Goal: Information Seeking & Learning: Learn about a topic

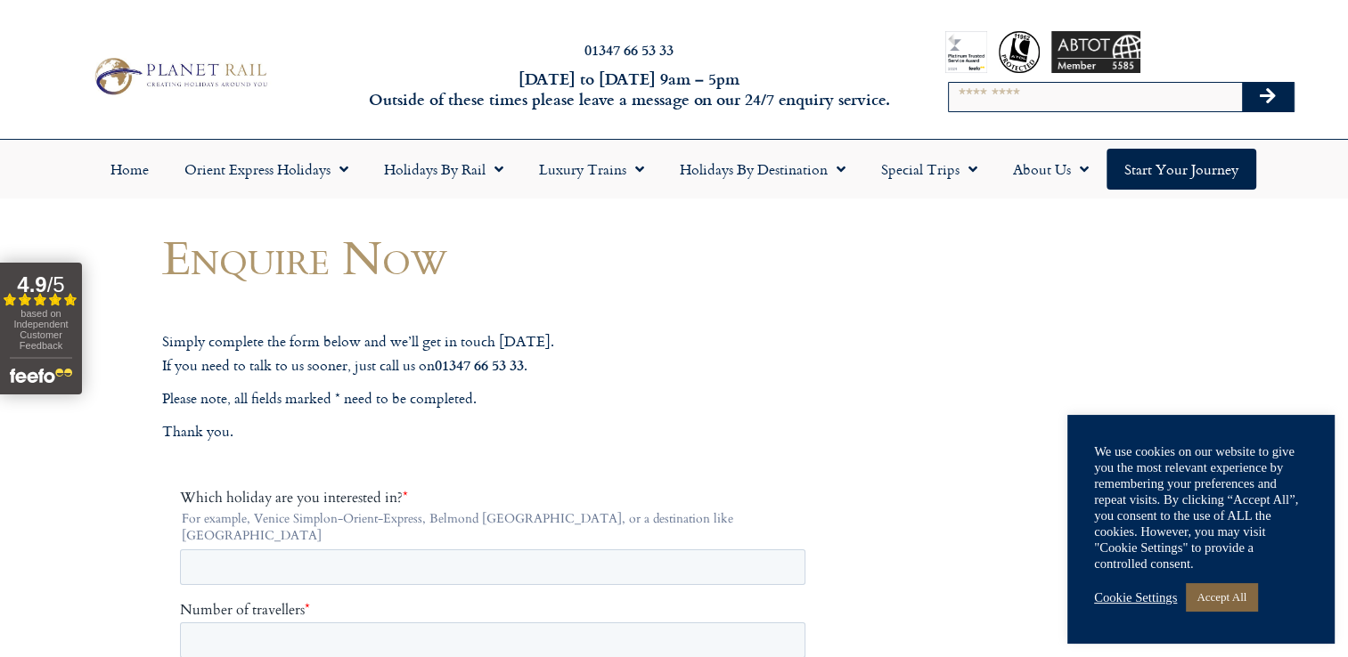
drag, startPoint x: 1232, startPoint y: 599, endPoint x: 1232, endPoint y: 610, distance: 11.6
click at [1232, 601] on link "Accept All" at bounding box center [1221, 597] width 71 height 28
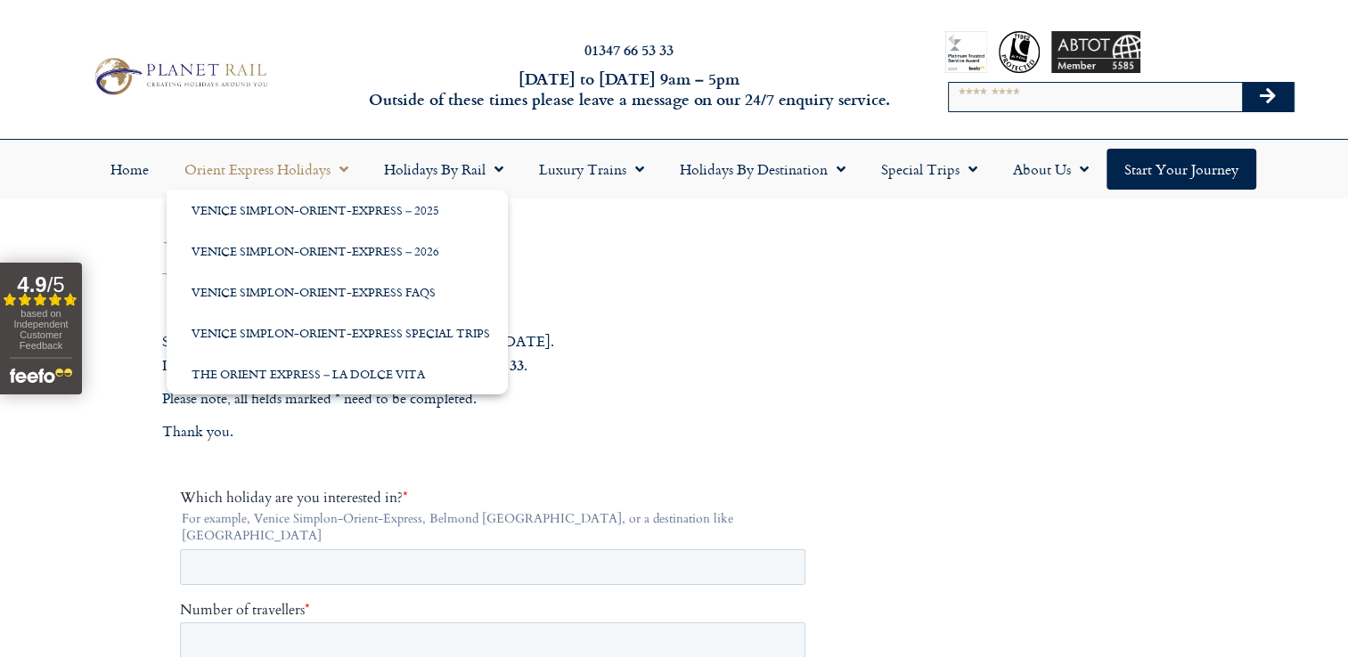
click at [346, 171] on span "Menu" at bounding box center [339, 169] width 18 height 32
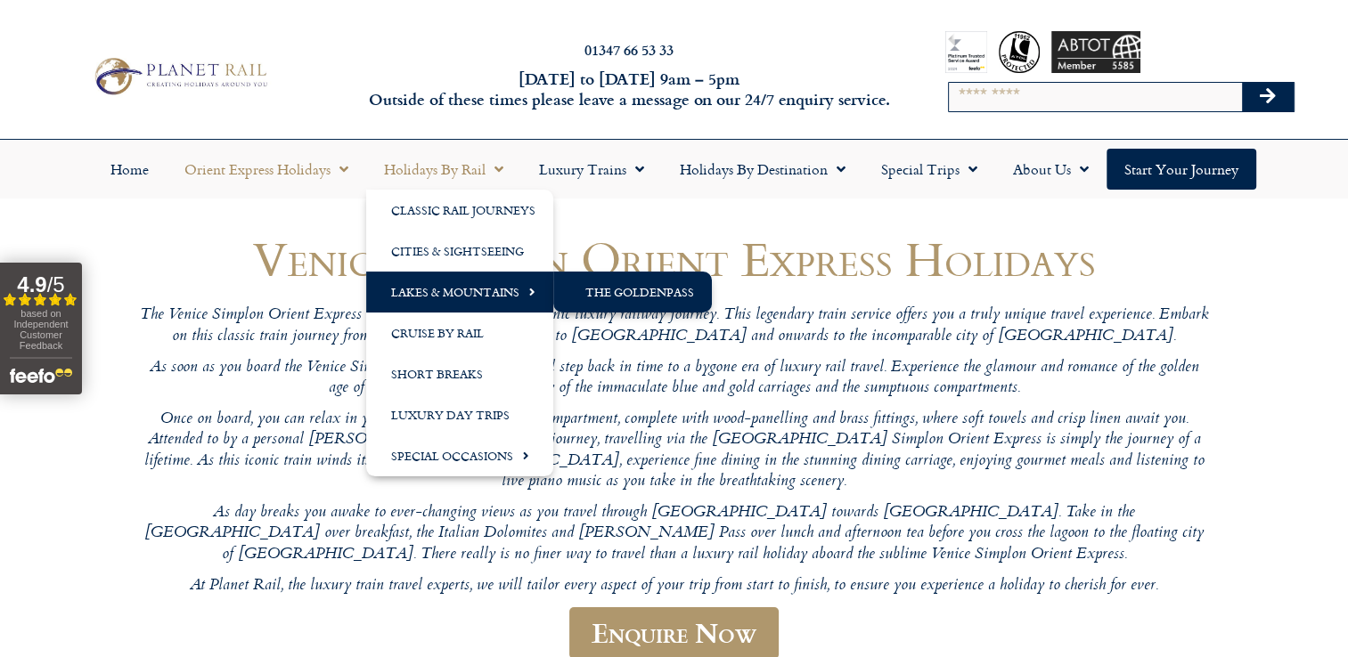
click at [616, 299] on link "The GoldenPass" at bounding box center [632, 292] width 159 height 41
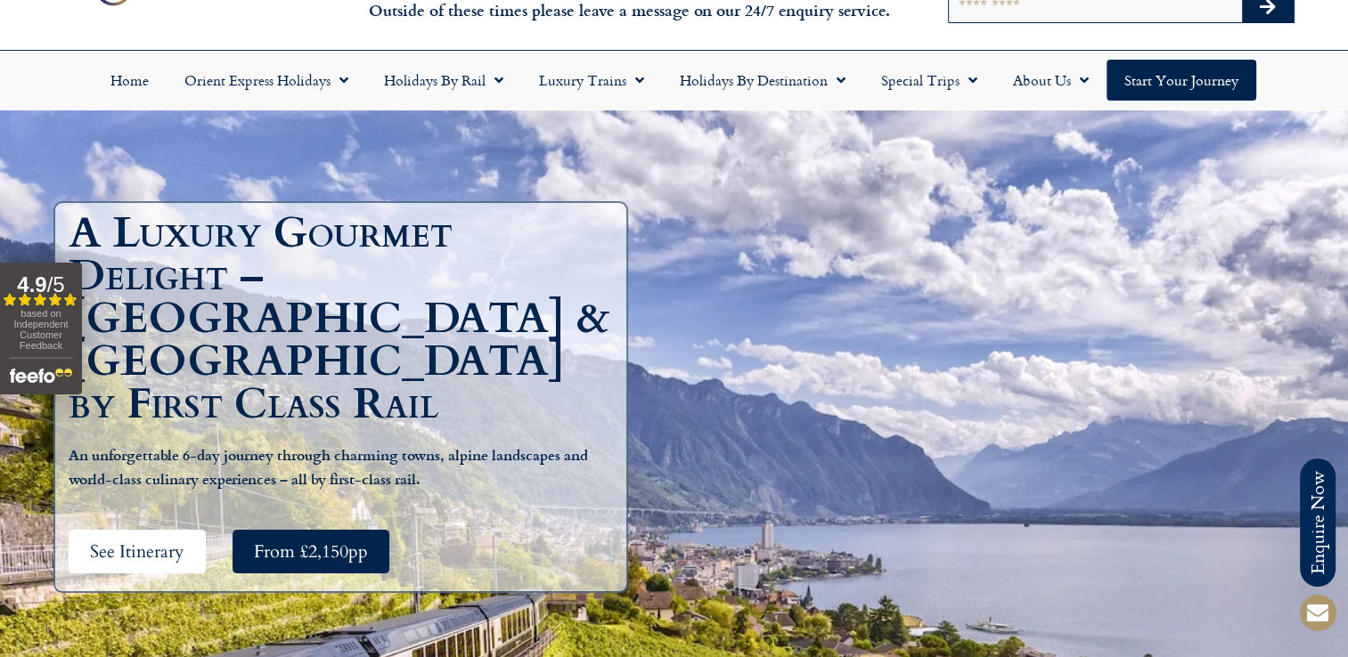
click at [149, 541] on span "See Itinerary" at bounding box center [137, 552] width 94 height 22
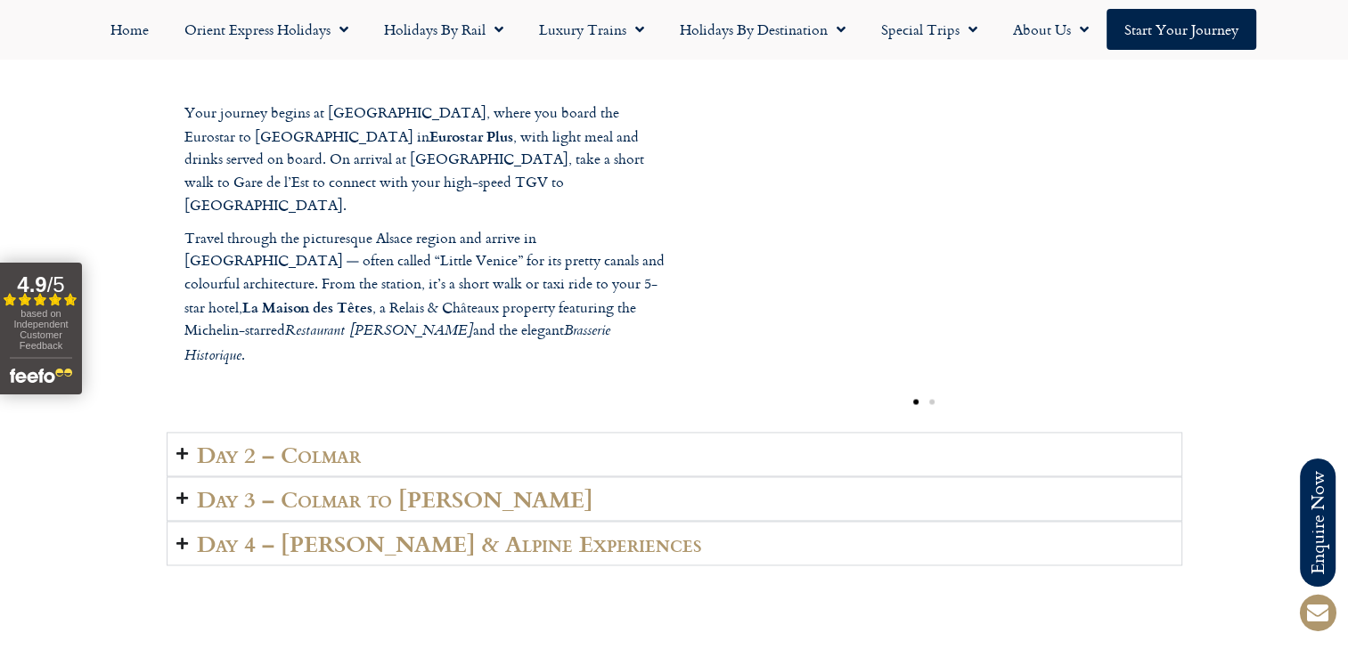
scroll to position [2593, 0]
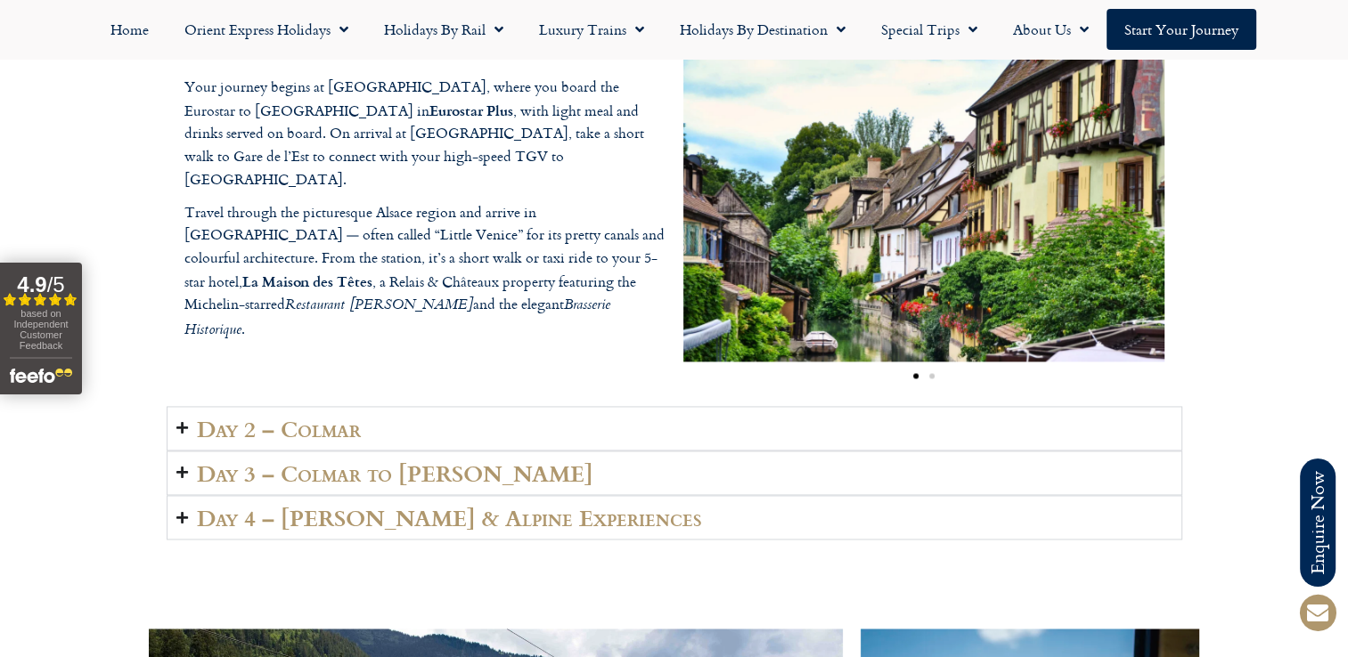
click at [180, 421] on icon "Accordion. Open links with Enter or Space, close with Escape, and navigate with…" at bounding box center [182, 427] width 12 height 13
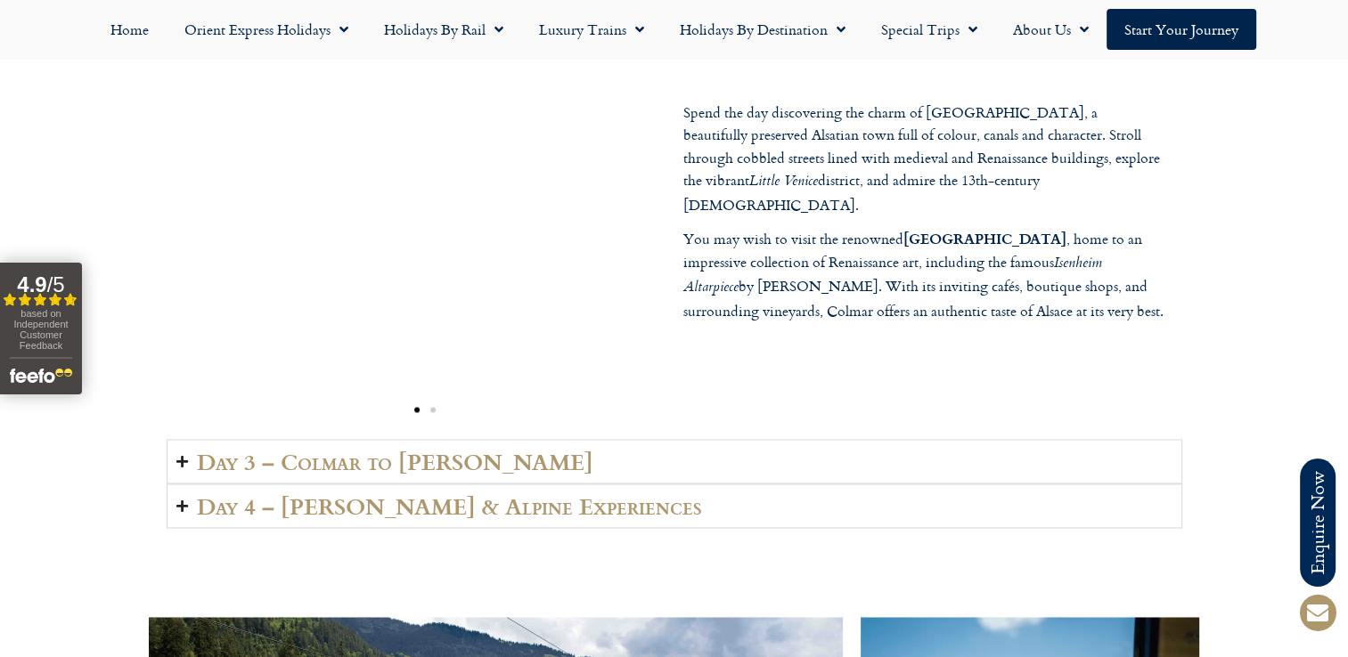
scroll to position [2682, 0]
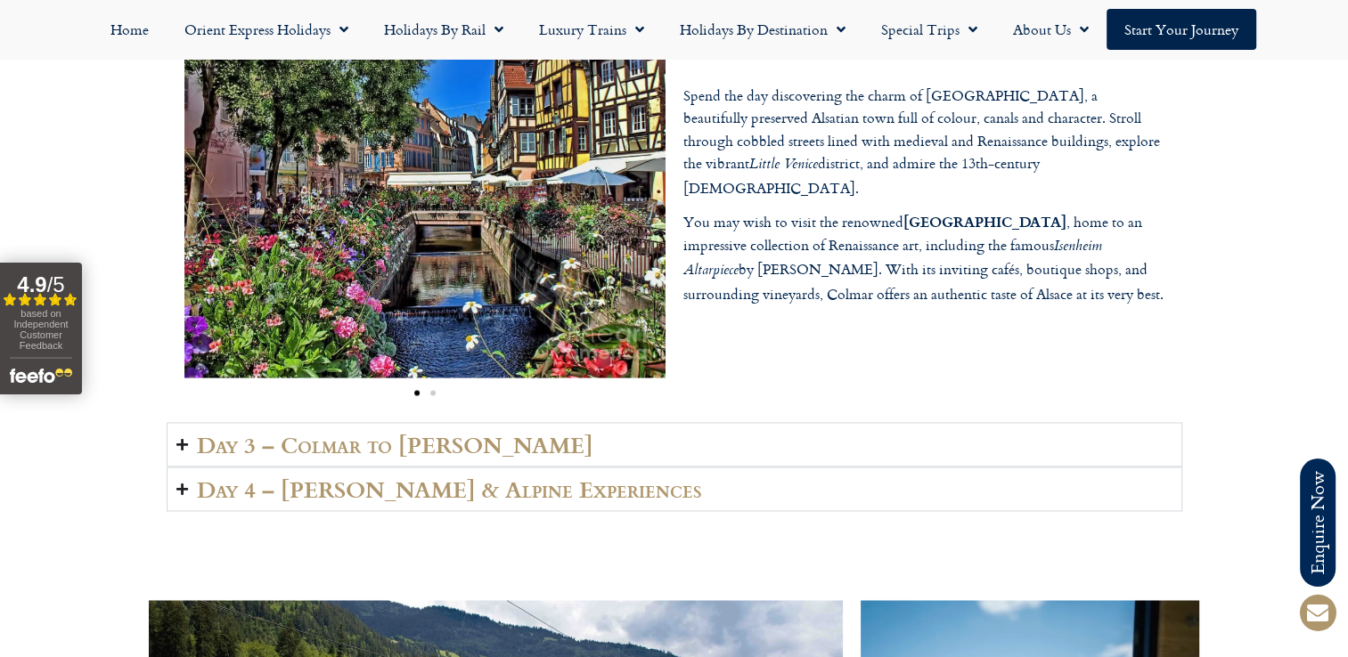
click at [180, 438] on icon "Accordion. Open links with Enter or Space, close with Escape, and navigate with…" at bounding box center [182, 444] width 12 height 13
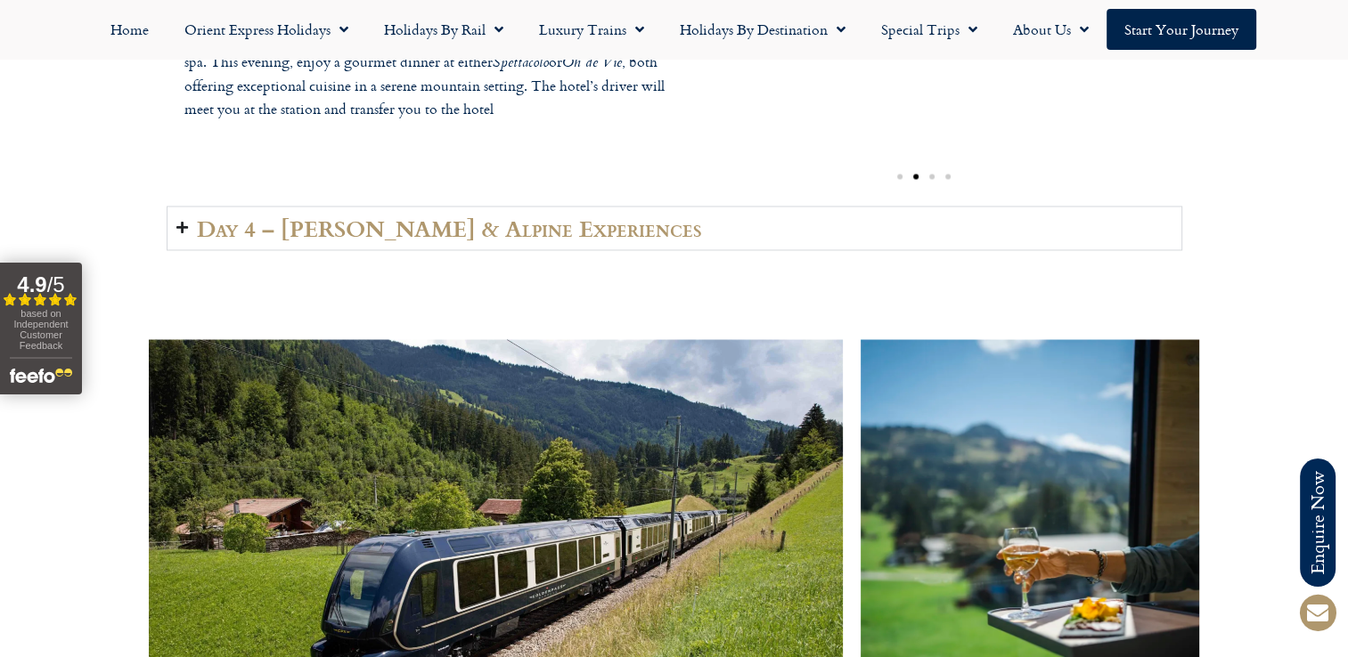
scroll to position [2949, 0]
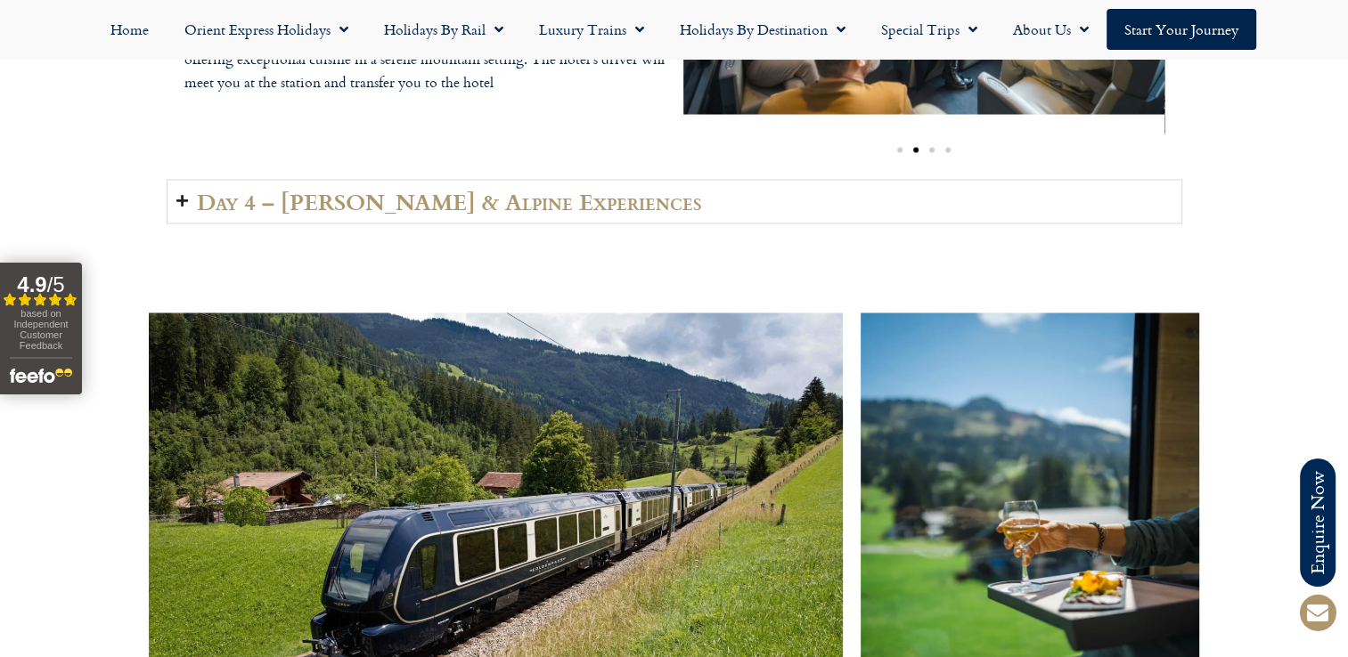
click at [182, 194] on icon "Accordion. Open links with Enter or Space, close with Escape, and navigate with…" at bounding box center [182, 200] width 12 height 13
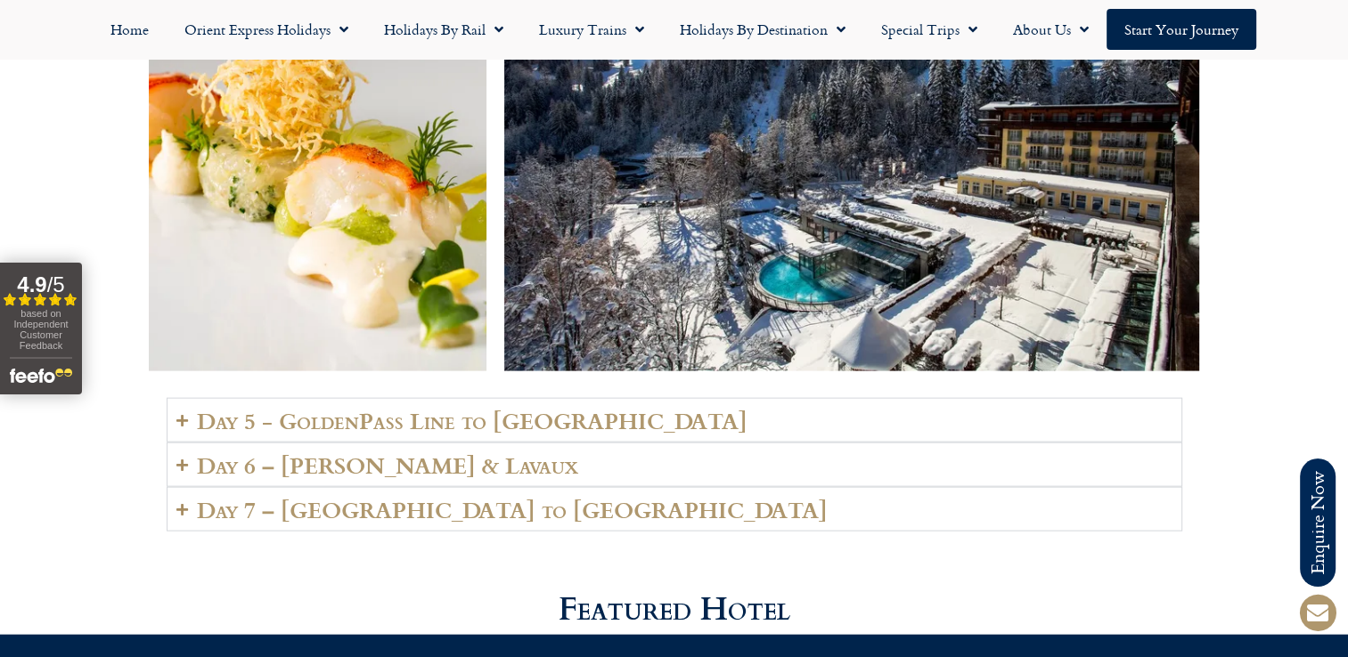
scroll to position [3840, 0]
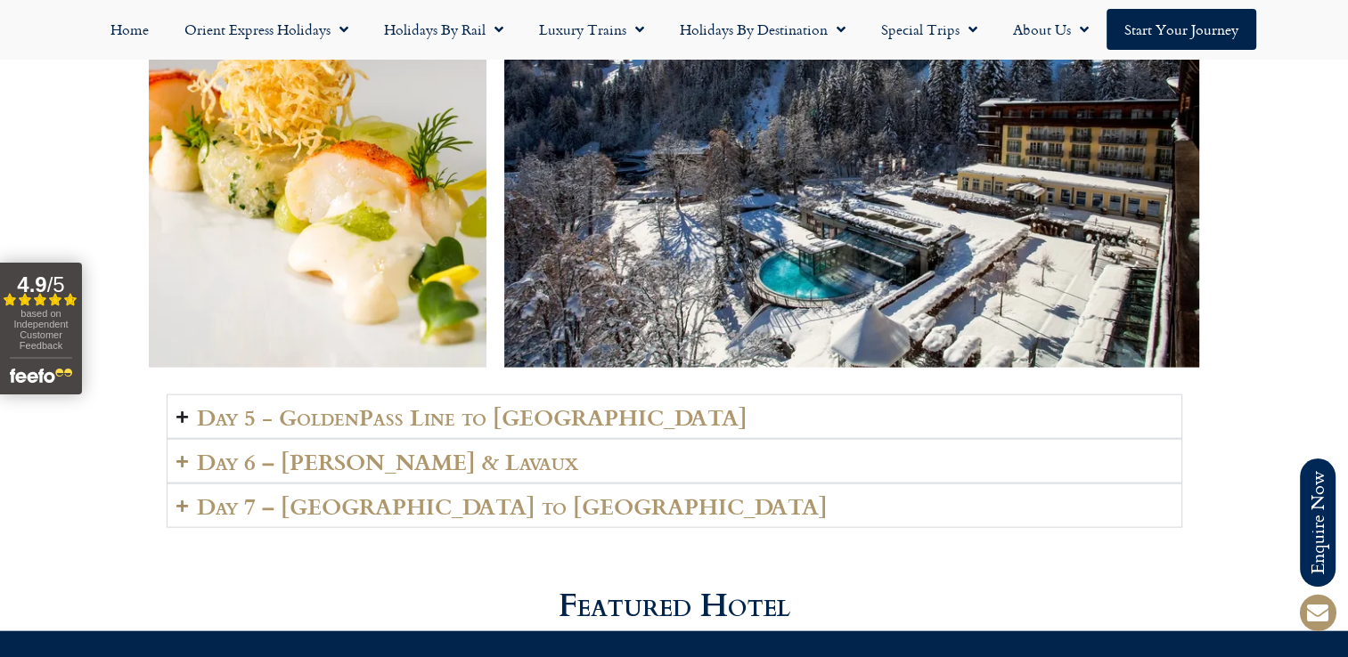
click at [183, 411] on icon "Accordion. Open links with Enter or Space, close with Escape, and navigate with…" at bounding box center [182, 417] width 12 height 13
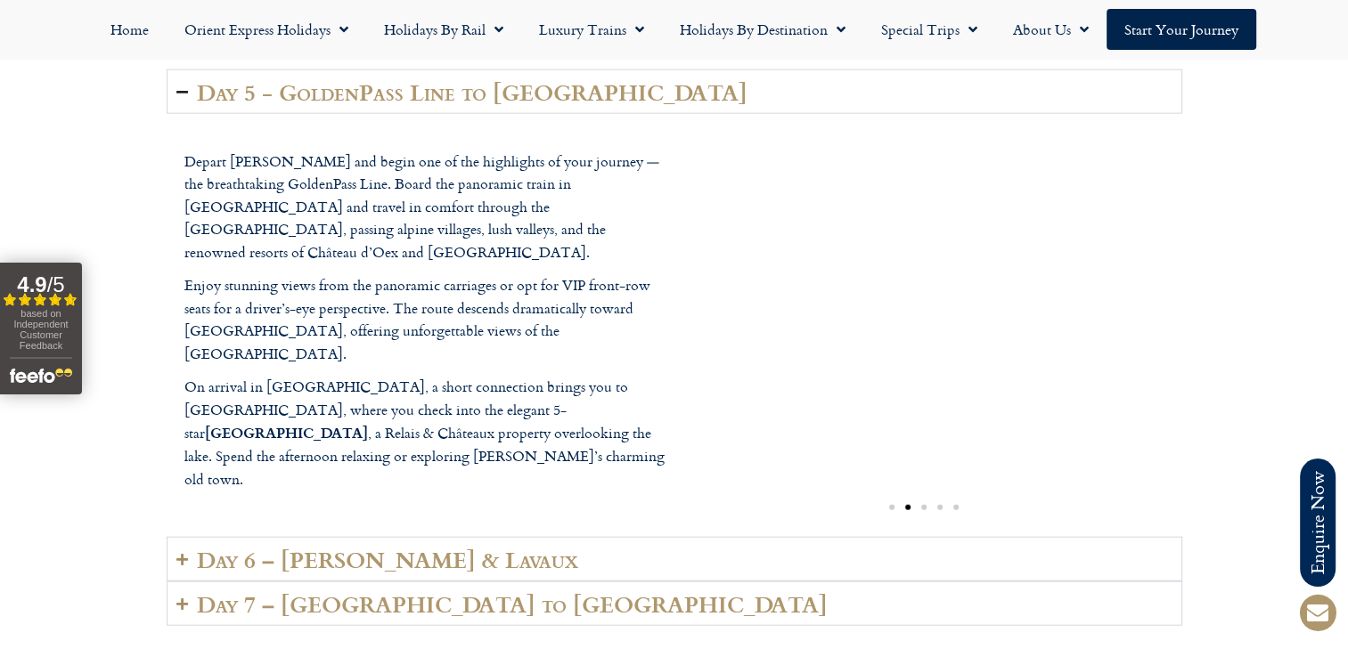
scroll to position [4196, 0]
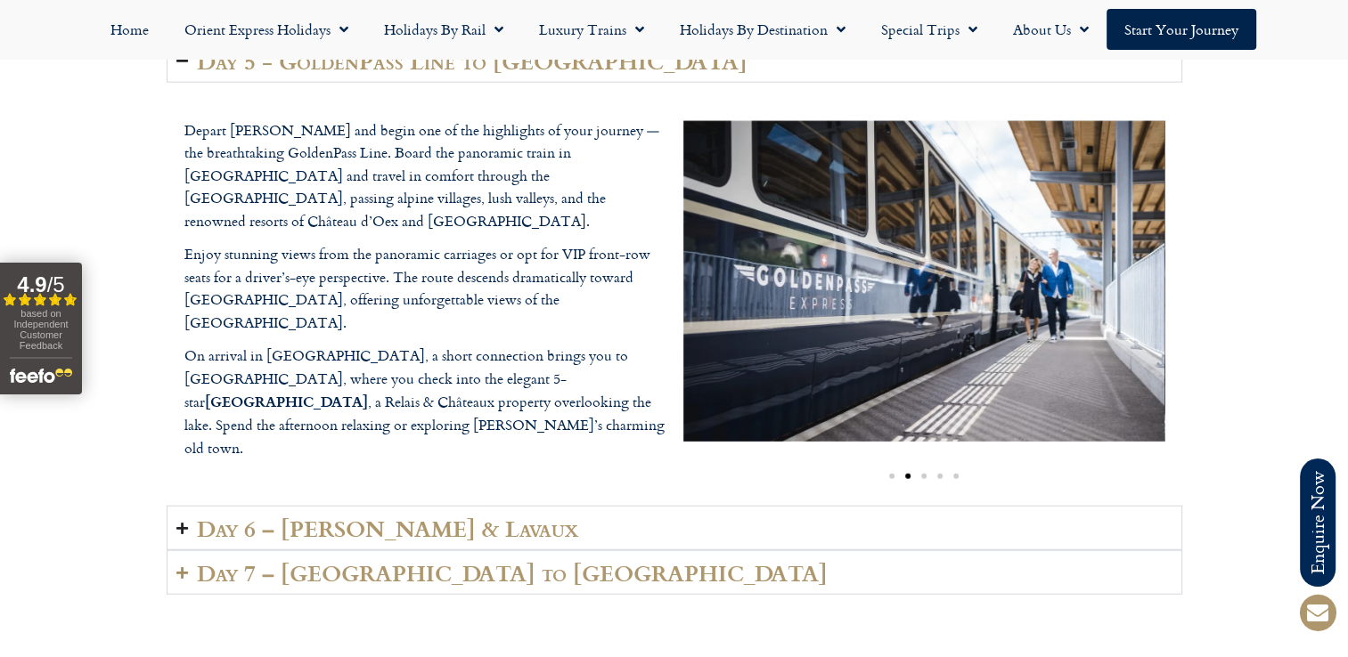
click at [180, 522] on icon "Accordion. Open links with Enter or Space, close with Escape, and navigate with…" at bounding box center [182, 528] width 12 height 13
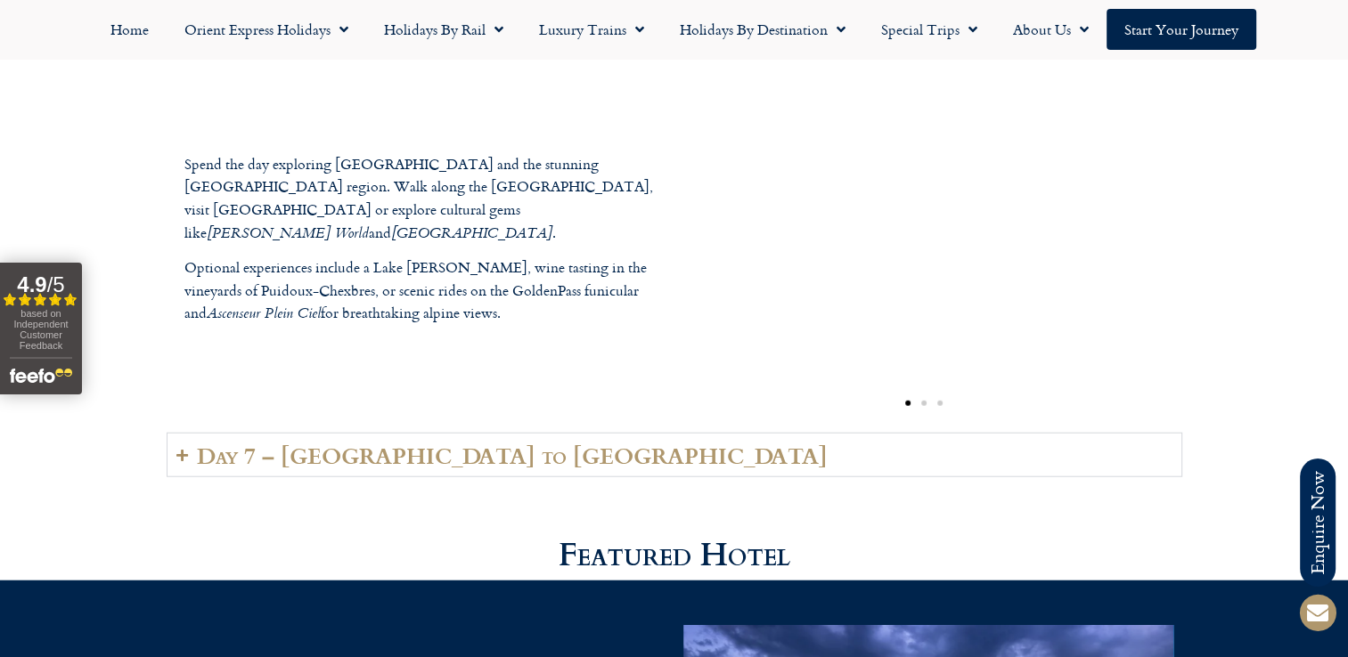
scroll to position [4285, 0]
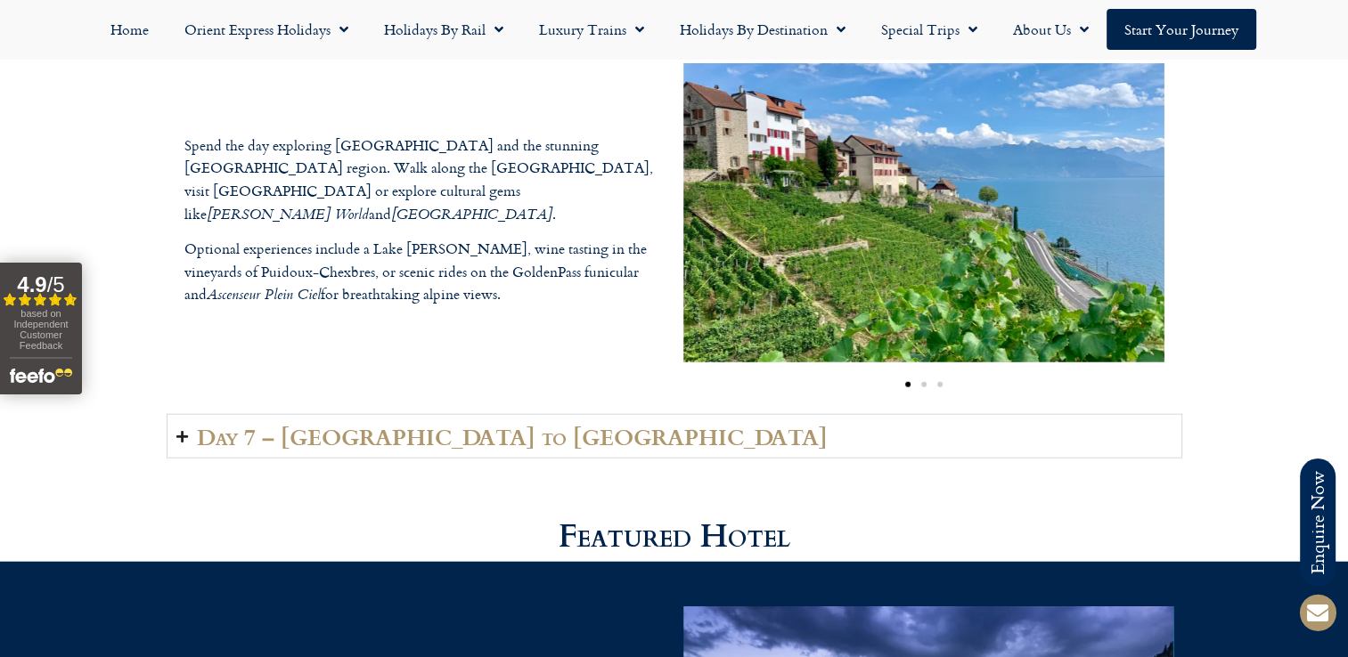
click at [182, 430] on icon "Accordion. Open links with Enter or Space, close with Escape, and navigate with…" at bounding box center [182, 436] width 12 height 13
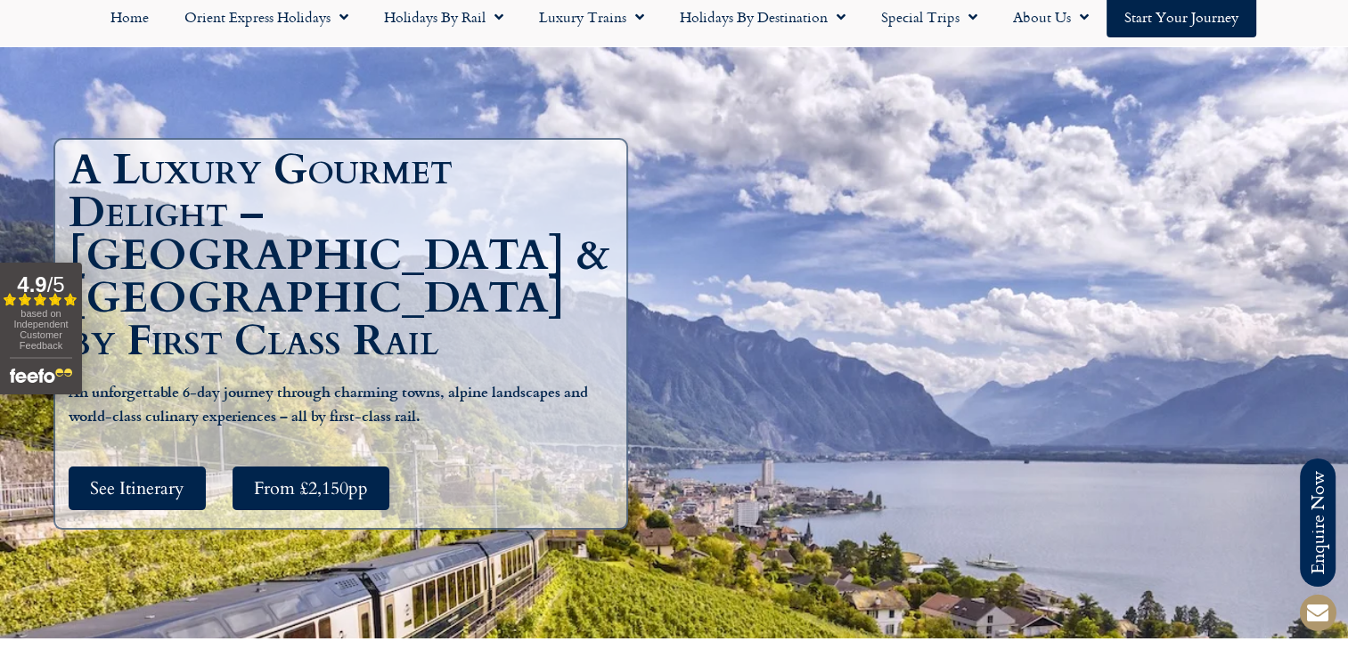
scroll to position [0, 0]
